Goal: Find specific page/section: Find specific page/section

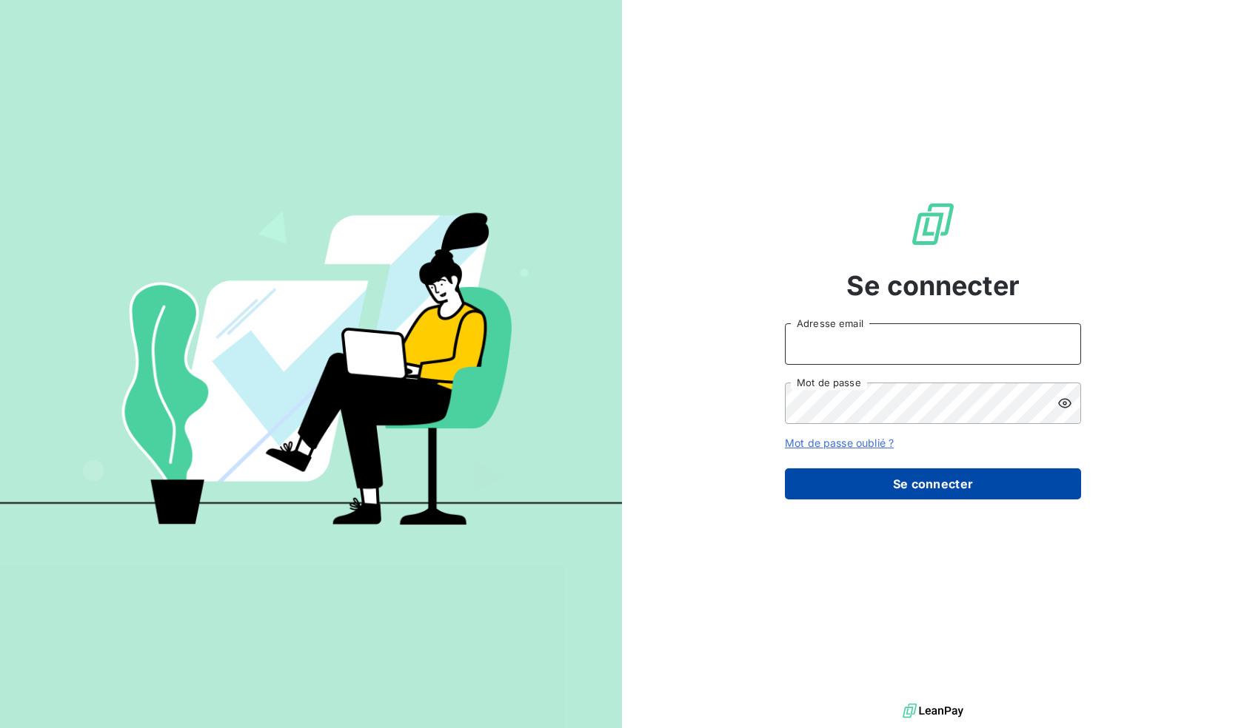
type input "[EMAIL_ADDRESS][DOMAIN_NAME]"
drag, startPoint x: 973, startPoint y: 493, endPoint x: 970, endPoint y: 483, distance: 10.3
click at [970, 486] on button "Se connecter" at bounding box center [933, 484] width 296 height 31
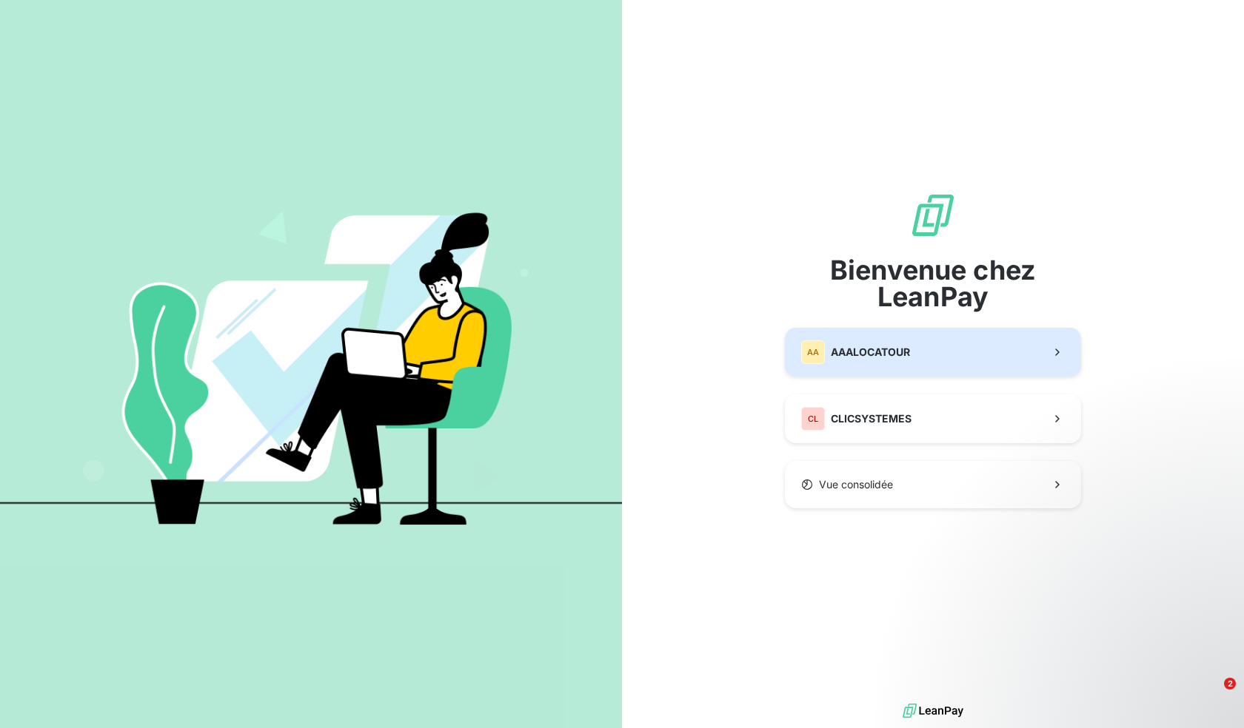
click at [861, 352] on span "AAALOCATOUR" at bounding box center [869, 352] width 79 height 15
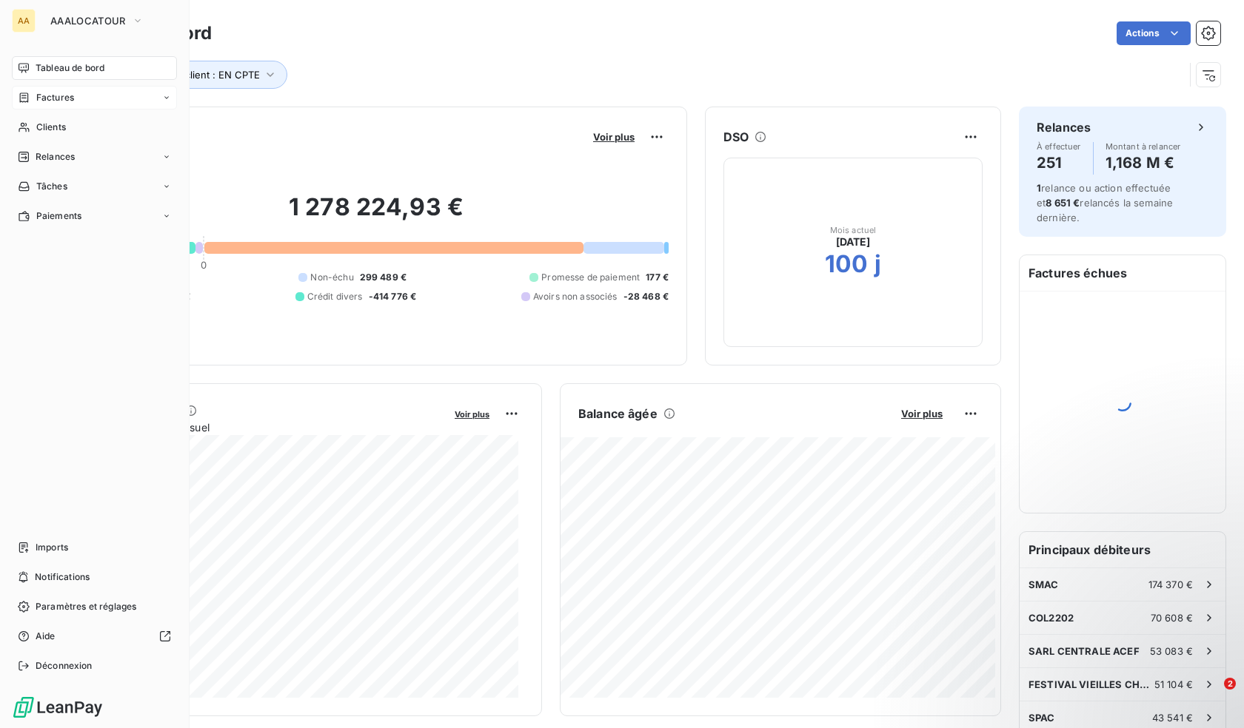
click at [70, 101] on span "Factures" at bounding box center [55, 97] width 38 height 13
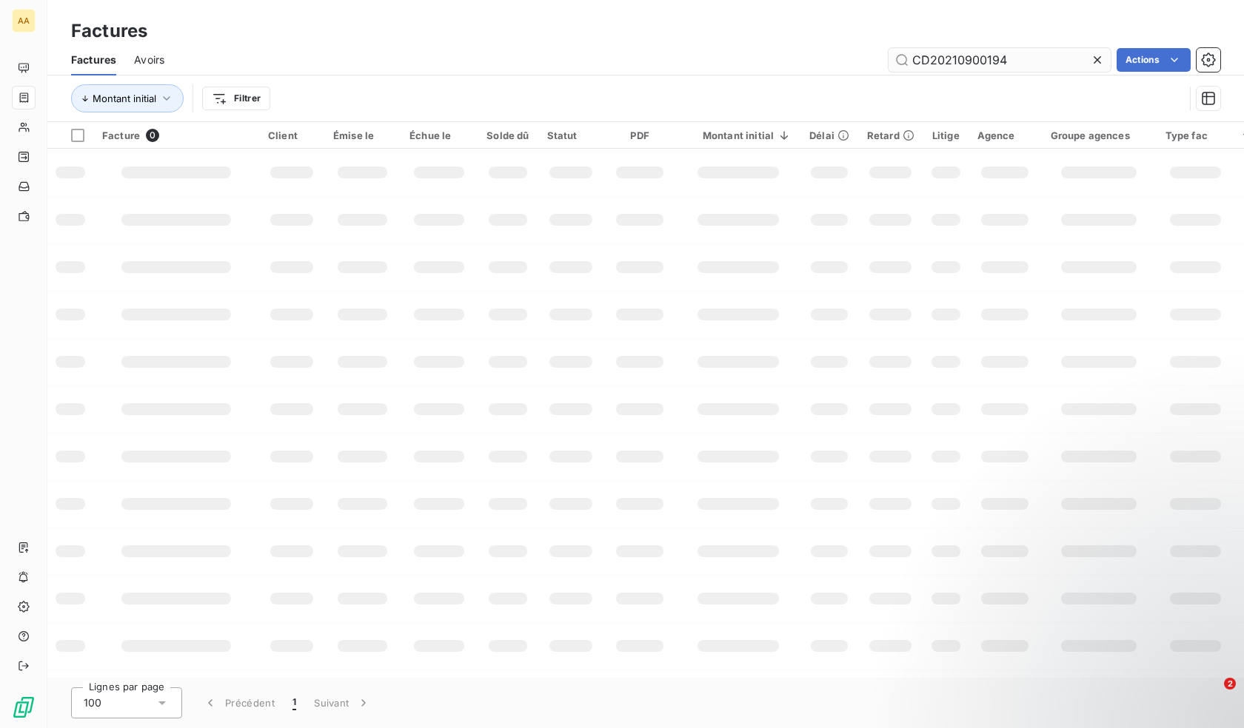
click at [983, 54] on input "CD20210900194" at bounding box center [999, 60] width 222 height 24
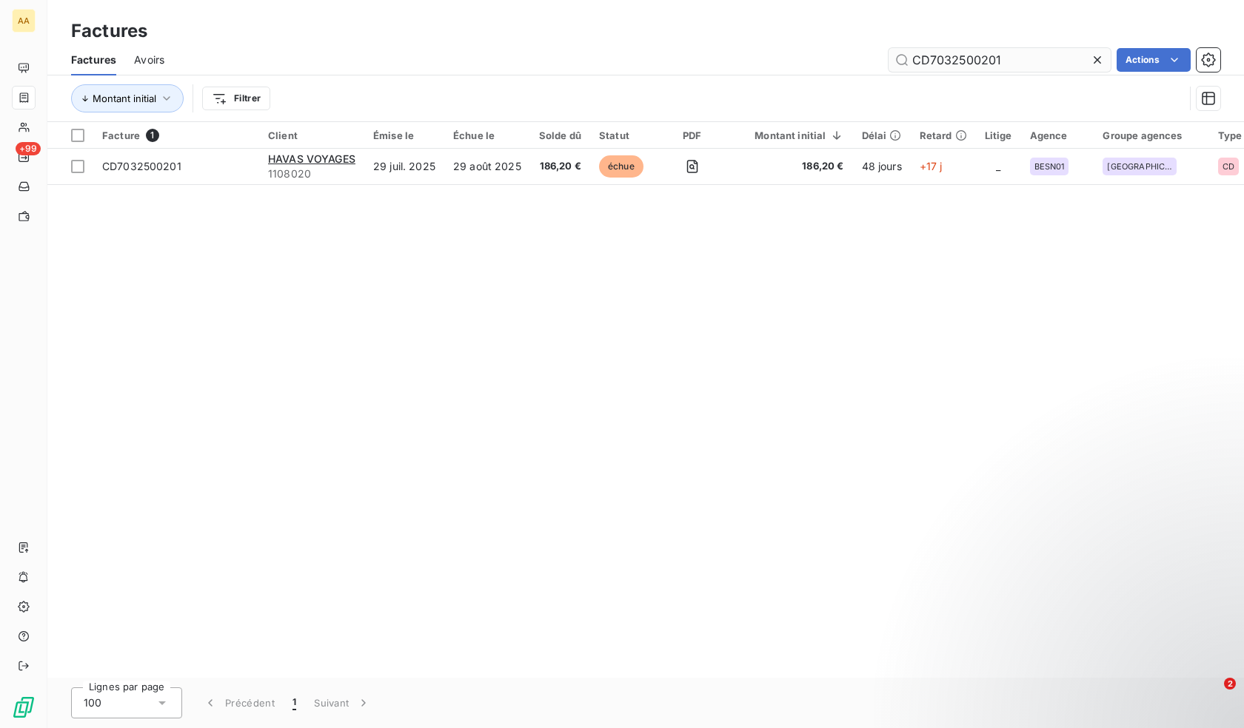
click at [1005, 61] on input "CD7032500201" at bounding box center [999, 60] width 222 height 24
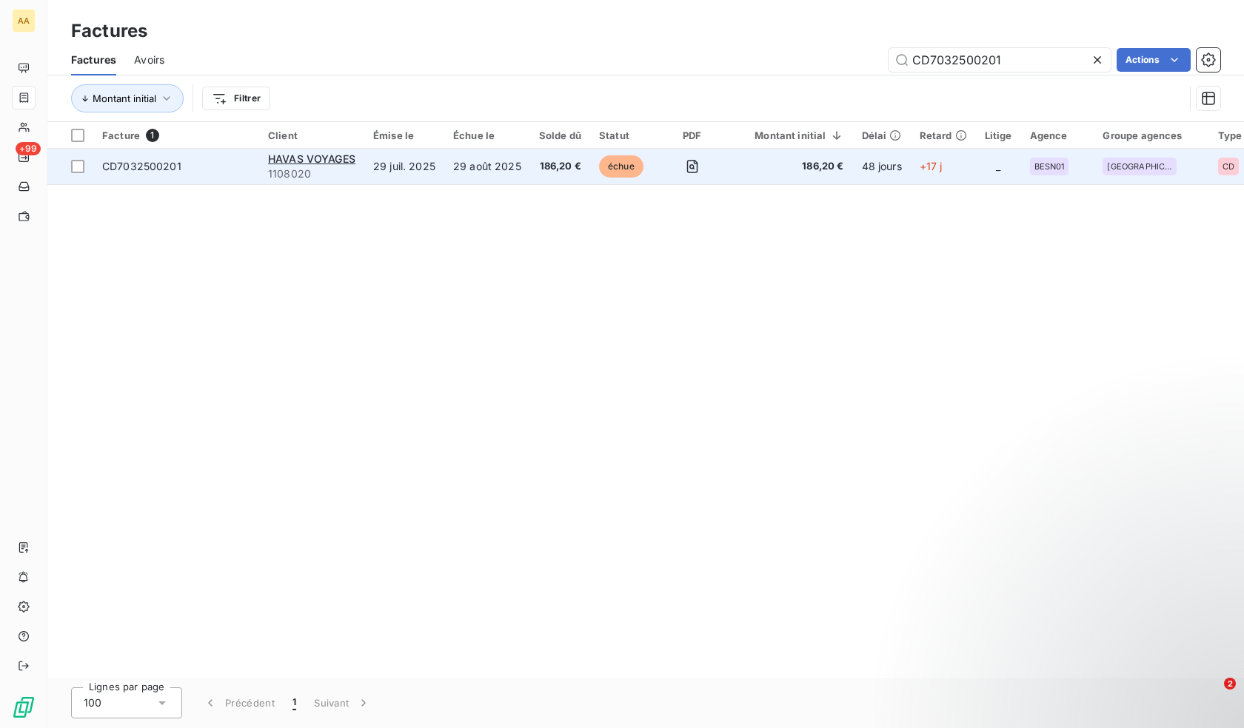
type input "CD7032500201"
click at [745, 168] on span "186,20 €" at bounding box center [789, 166] width 107 height 15
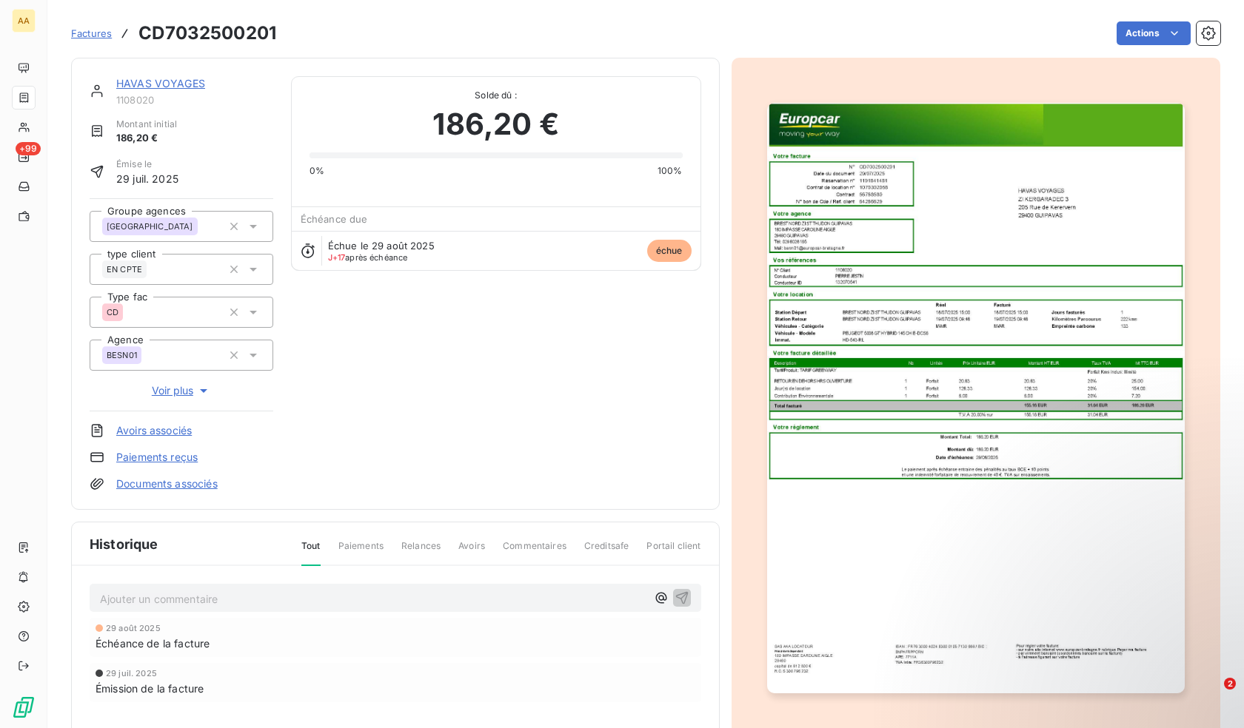
click at [232, 604] on p "Ajouter un commentaire ﻿" at bounding box center [373, 599] width 546 height 19
